Goal: Entertainment & Leisure: Consume media (video, audio)

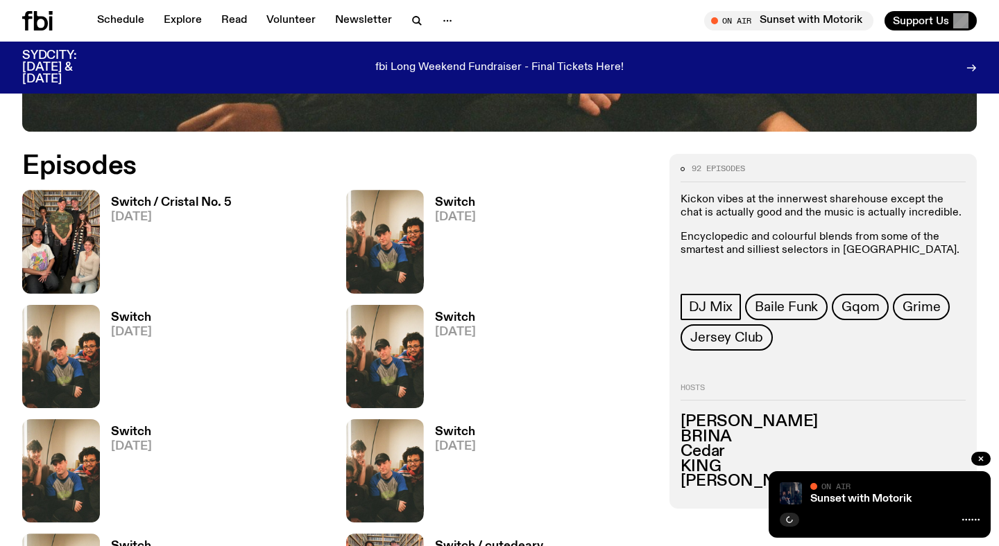
scroll to position [634, 0]
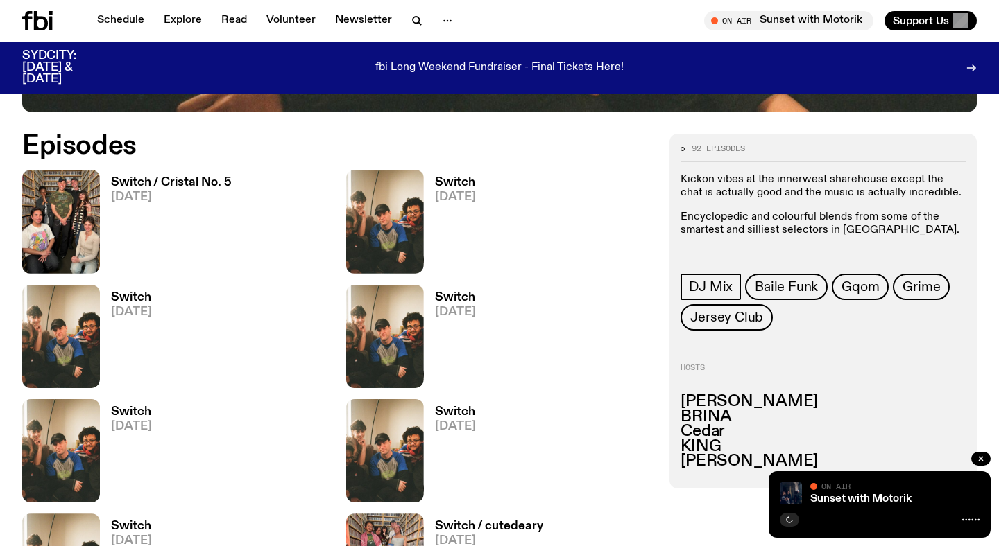
click at [162, 180] on h3 "Switch / Cristal No. 5" at bounding box center [171, 183] width 121 height 12
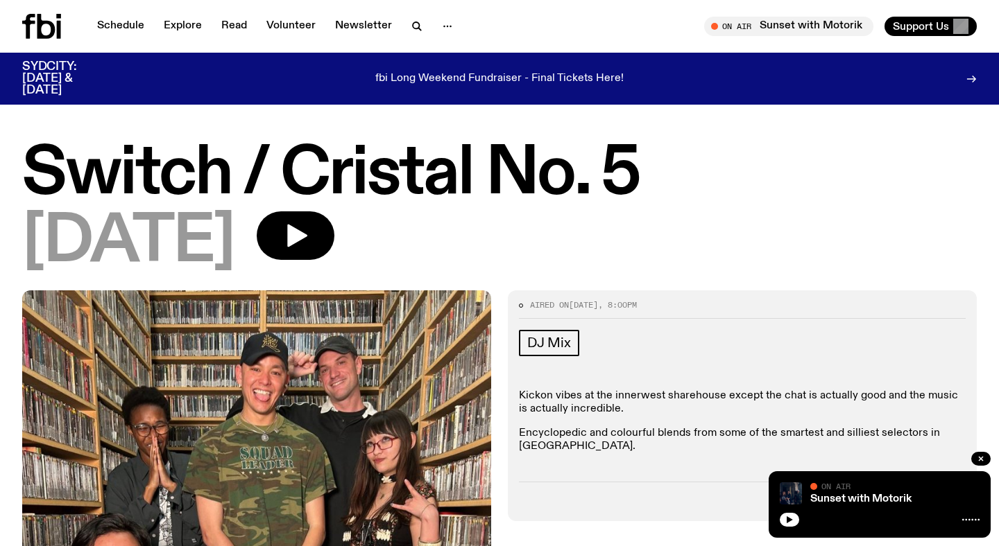
click at [454, 168] on h1 "Switch / Cristal No. 5" at bounding box center [499, 175] width 954 height 62
click at [334, 250] on button "button" at bounding box center [296, 235] width 78 height 49
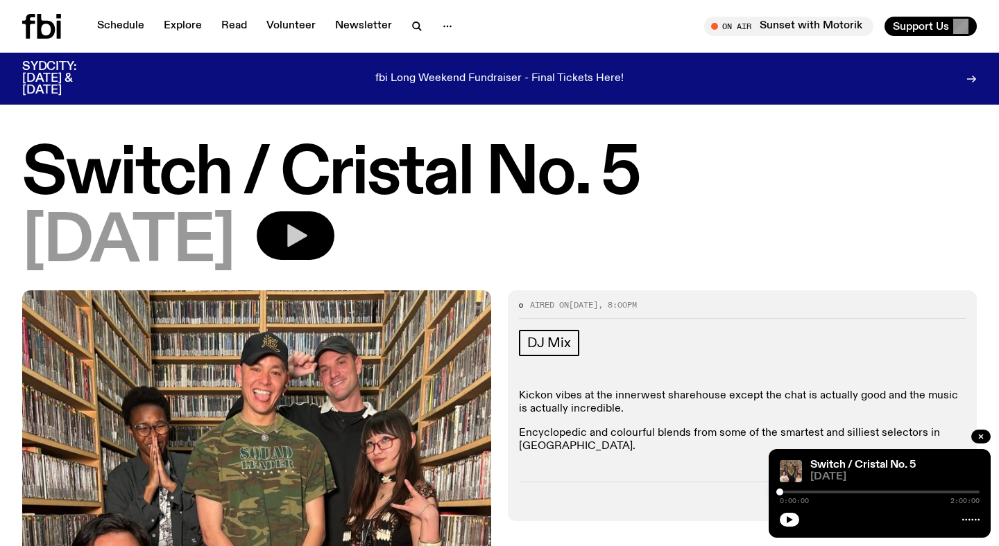
click at [334, 250] on button "button" at bounding box center [296, 235] width 78 height 49
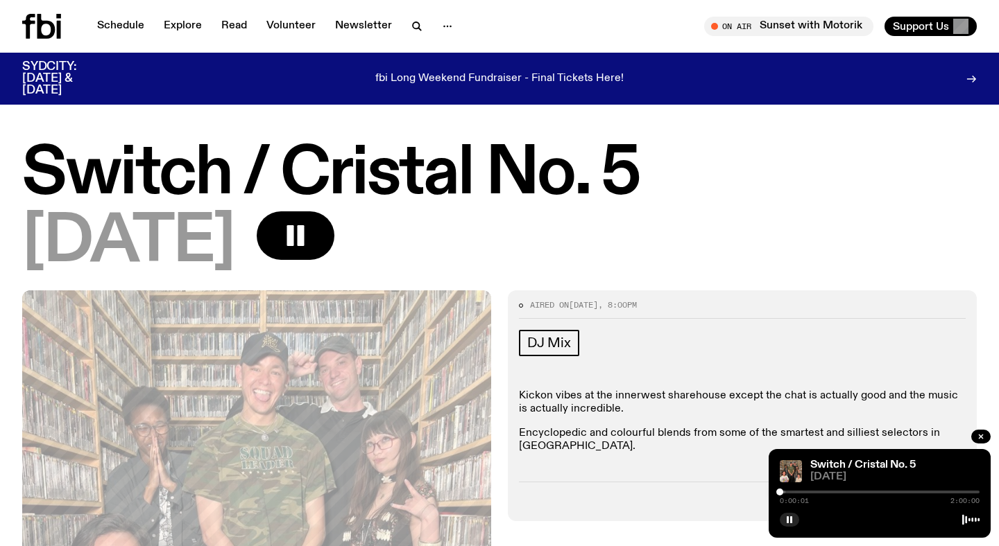
click at [802, 491] on div at bounding box center [879, 492] width 200 height 3
click at [814, 492] on div at bounding box center [879, 492] width 200 height 3
click at [826, 491] on div at bounding box center [879, 492] width 200 height 3
click at [836, 491] on div at bounding box center [879, 492] width 200 height 3
click at [840, 491] on div at bounding box center [879, 492] width 200 height 3
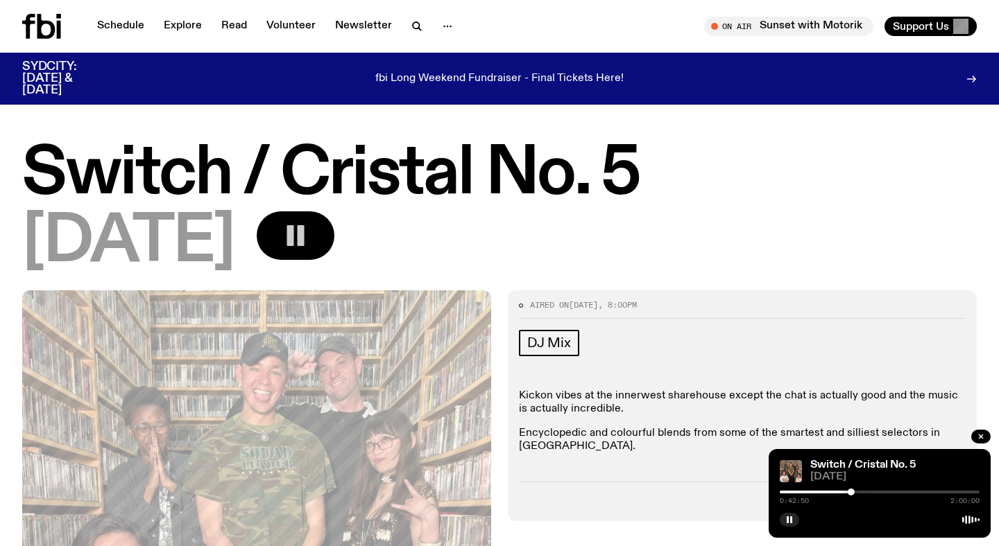
click at [309, 248] on icon "button" at bounding box center [296, 236] width 28 height 28
